Goal: Task Accomplishment & Management: Use online tool/utility

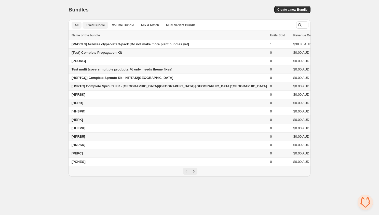
click at [101, 27] on span "Fixed Bundle" at bounding box center [95, 25] width 19 height 4
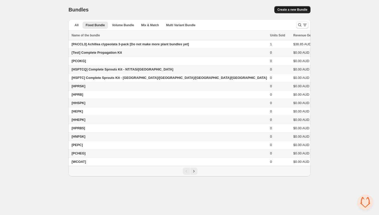
click at [292, 10] on span "Create a new Bundle" at bounding box center [293, 10] width 30 height 4
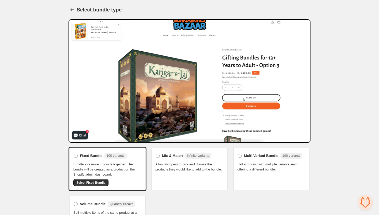
scroll to position [12, 0]
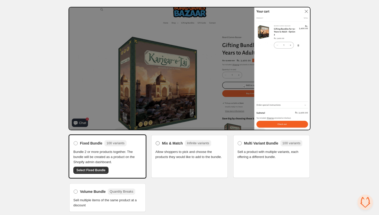
click at [158, 143] on span at bounding box center [158, 143] width 4 height 4
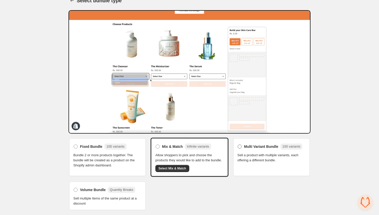
click at [239, 145] on span at bounding box center [240, 147] width 4 height 4
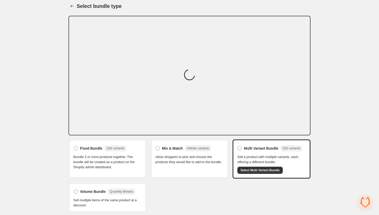
scroll to position [7, 0]
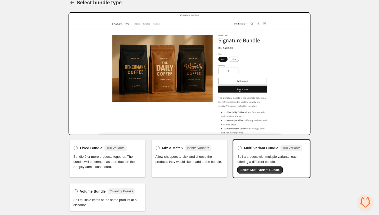
click at [75, 193] on label "Volume Bundle Quantity Breaks" at bounding box center [104, 192] width 62 height 8
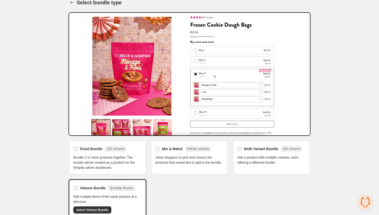
scroll to position [13, 0]
